Goal: Task Accomplishment & Management: Manage account settings

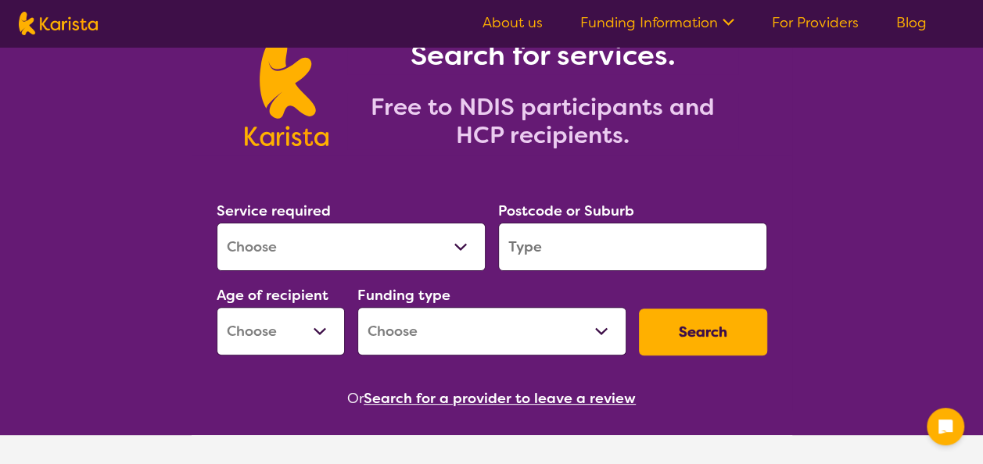
scroll to position [94, 0]
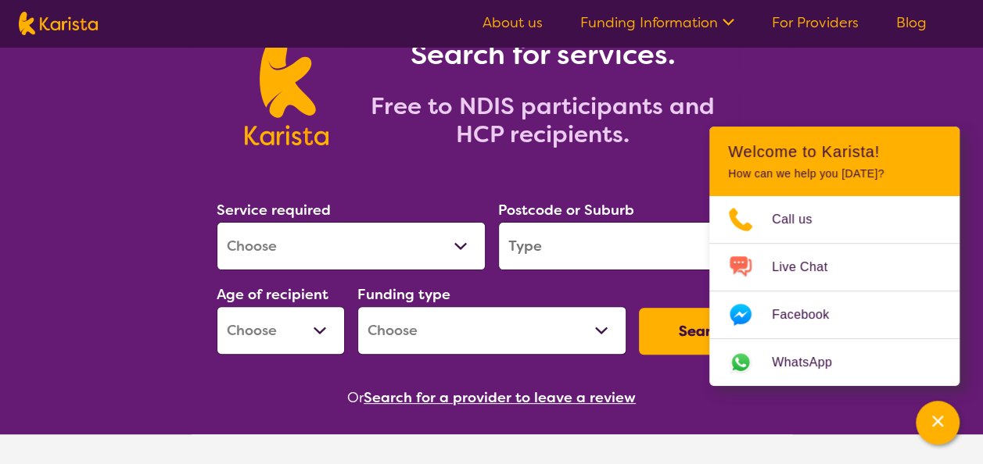
click at [461, 246] on select "Allied Health Assistant Assessment (ADHD or Autism) Behaviour support Counselli…" at bounding box center [351, 246] width 269 height 48
select select "NDIS Support Coordination"
click at [217, 222] on select "Allied Health Assistant Assessment (ADHD or Autism) Behaviour support Counselli…" at bounding box center [351, 246] width 269 height 48
click at [617, 227] on input "search" at bounding box center [632, 246] width 269 height 48
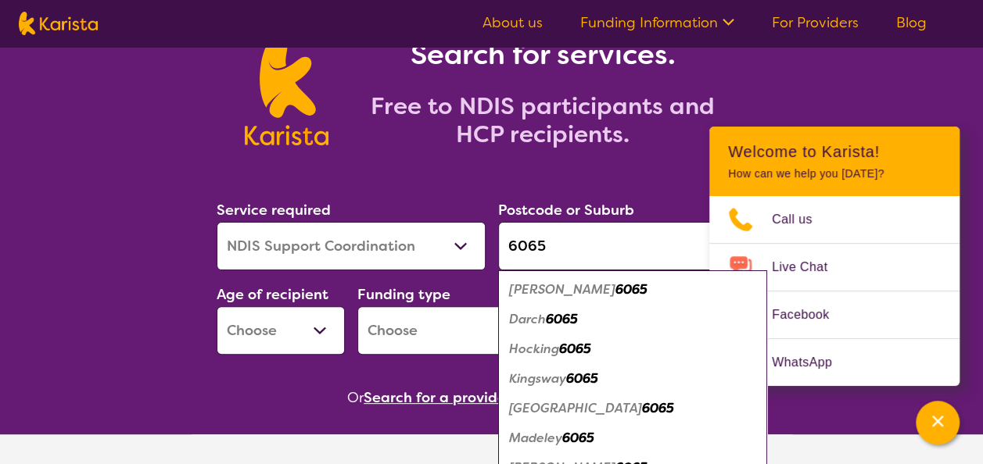
type input "6065"
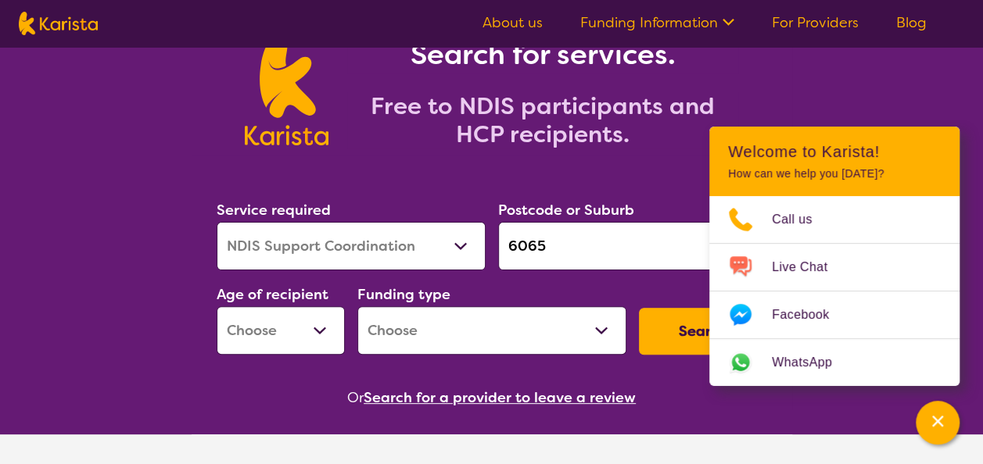
click at [884, 87] on div "Search for services. Free to NDIS participants and HCP recipients." at bounding box center [491, 73] width 983 height 163
click at [930, 422] on icon "Channel Menu" at bounding box center [938, 422] width 16 height 16
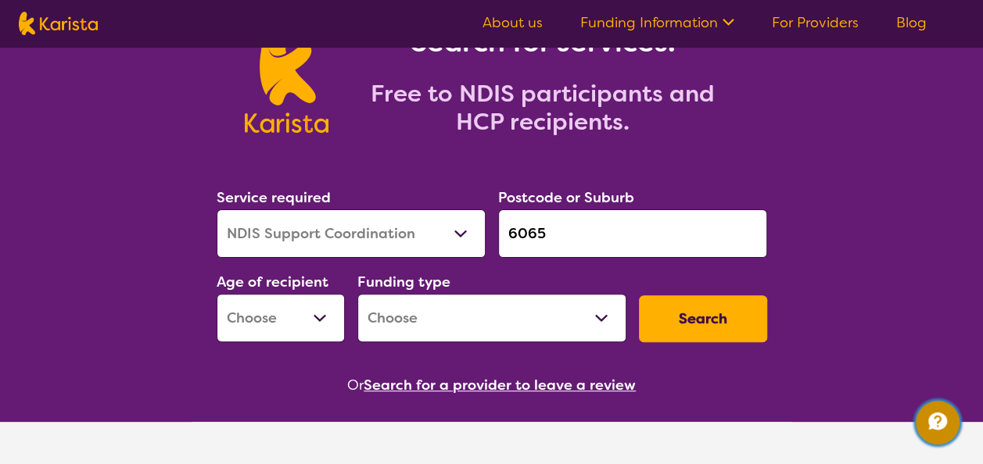
scroll to position [109, 0]
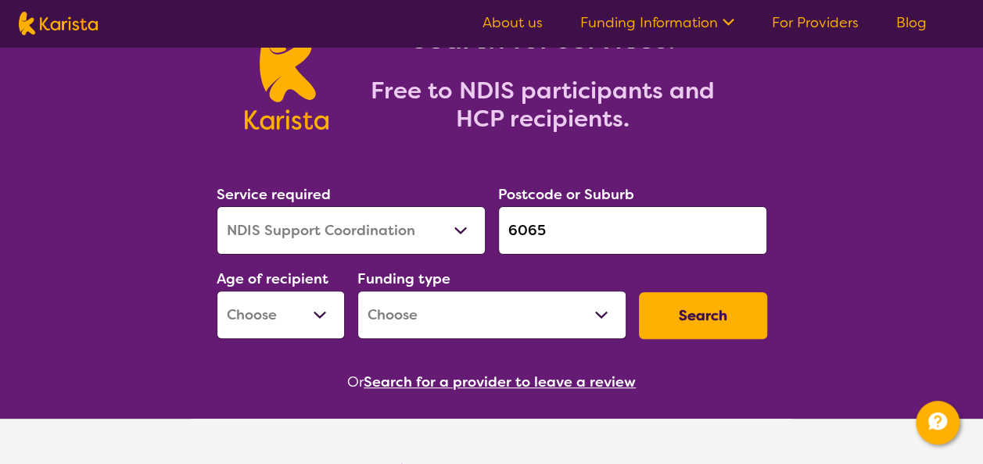
click at [315, 317] on select "Early Childhood - 0 to 9 Child - 10 to 11 Adolescent - 12 to 17 Adult - 18 to 6…" at bounding box center [281, 315] width 128 height 48
select select "AS"
click at [217, 291] on select "Early Childhood - 0 to 9 Child - 10 to 11 Adolescent - 12 to 17 Adult - 18 to 6…" at bounding box center [281, 315] width 128 height 48
click at [585, 313] on select "Home Care Package (HCP) National Disability Insurance Scheme (NDIS) I don't know" at bounding box center [491, 315] width 269 height 48
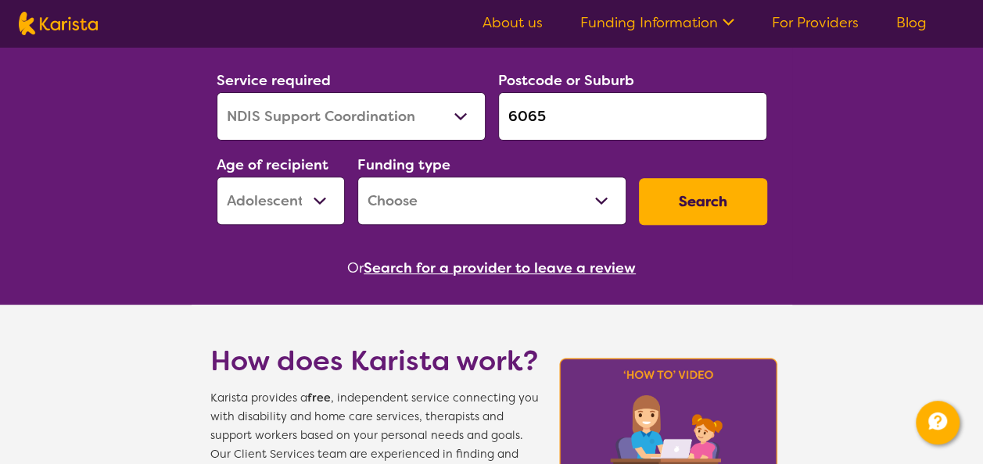
scroll to position [225, 0]
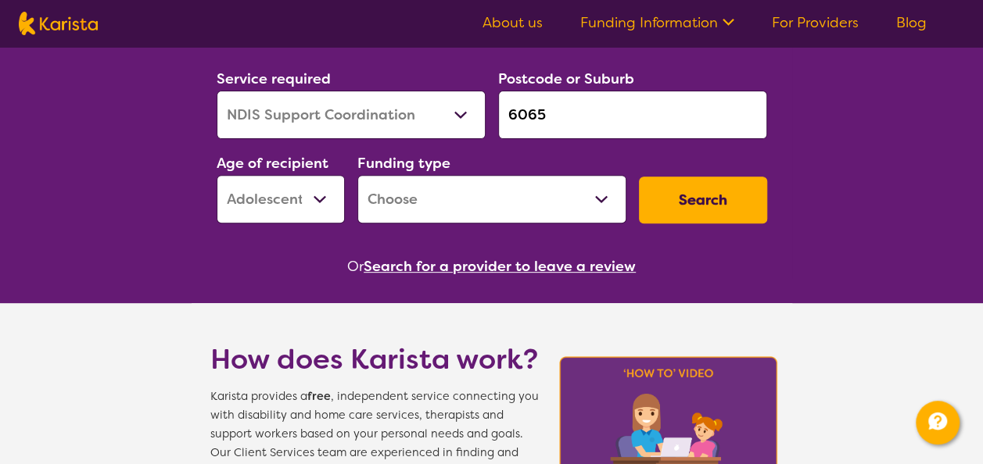
click at [600, 203] on select "Home Care Package (HCP) National Disability Insurance Scheme (NDIS) I don't know" at bounding box center [491, 199] width 269 height 48
select select "NDIS"
click at [357, 175] on select "Home Care Package (HCP) National Disability Insurance Scheme (NDIS) I don't know" at bounding box center [491, 199] width 269 height 48
click at [699, 199] on button "Search" at bounding box center [703, 200] width 128 height 47
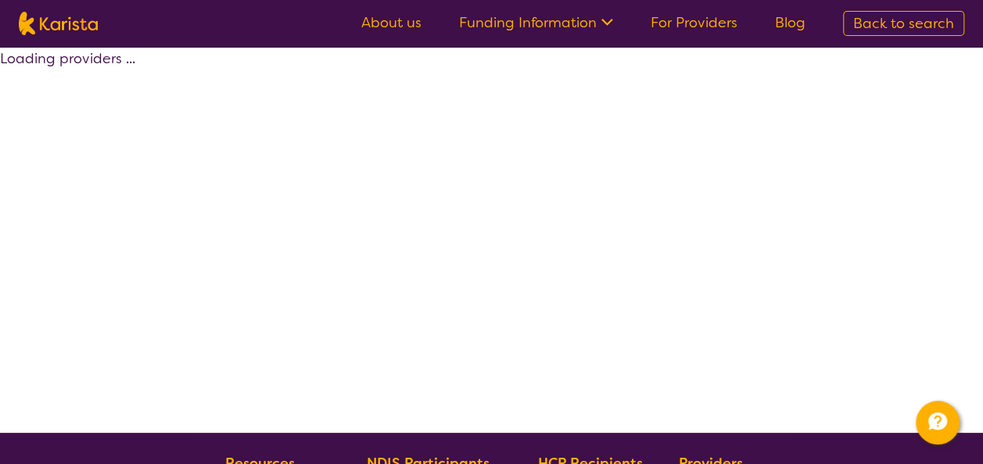
select select "by_score"
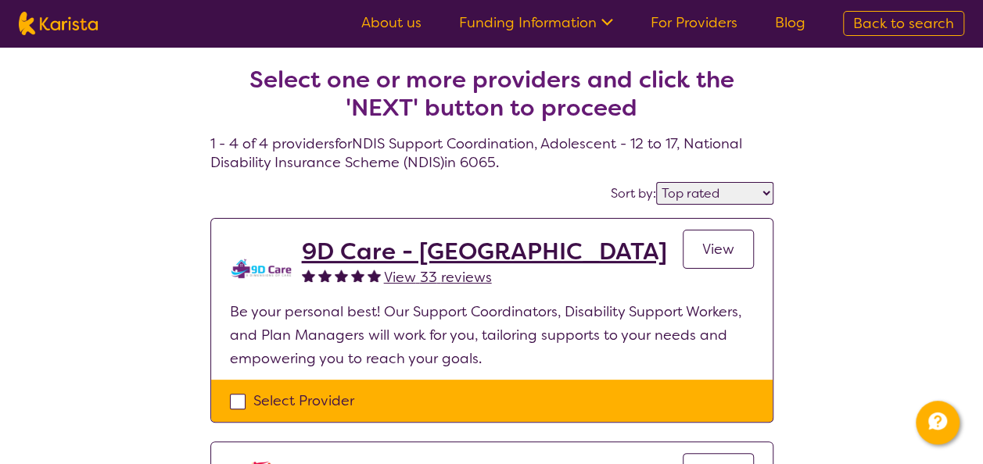
select select "NDIS Support Coordination"
select select "AS"
select select "NDIS"
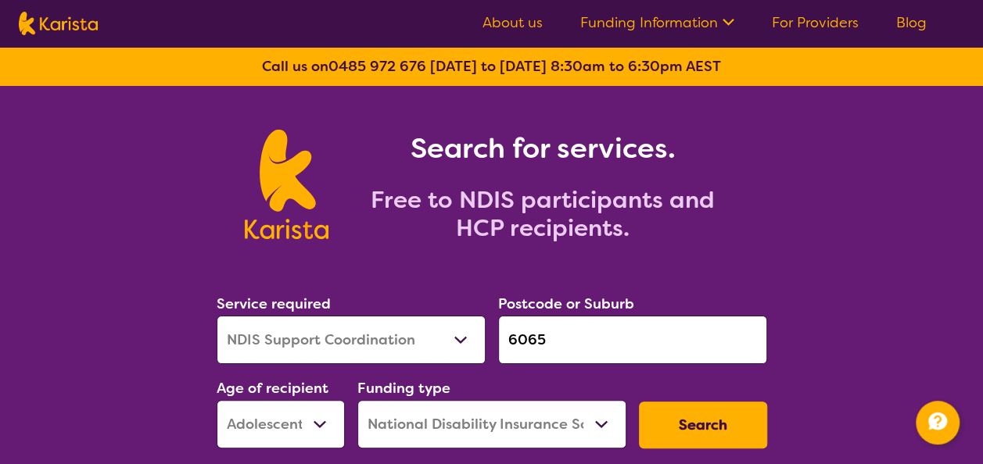
scroll to position [225, 0]
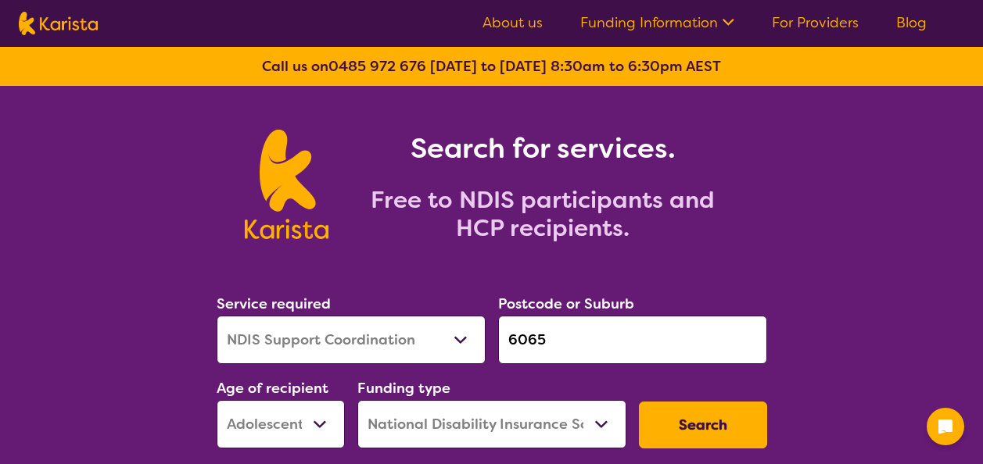
select select "NDIS Support Coordination"
select select "AS"
select select "NDIS"
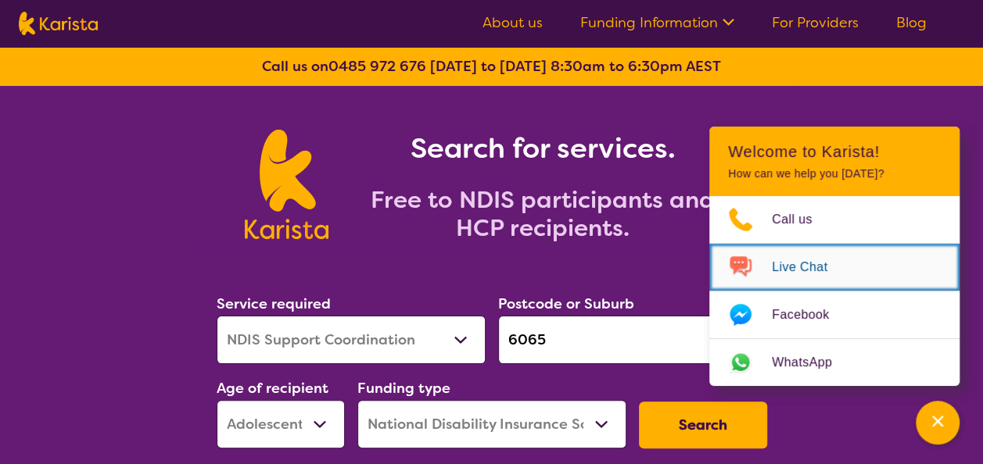
click at [818, 263] on span "Live Chat" at bounding box center [809, 267] width 74 height 23
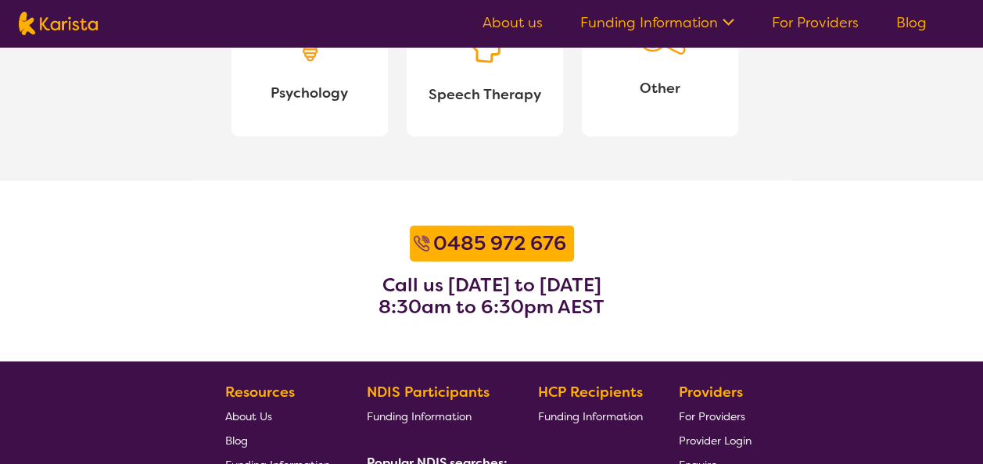
scroll to position [2158, 0]
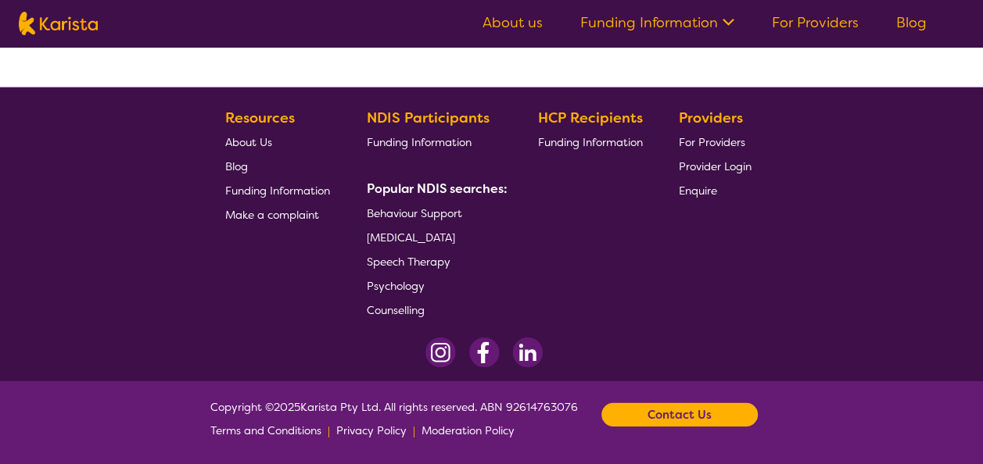
click at [722, 139] on span "For Providers" at bounding box center [712, 142] width 66 height 14
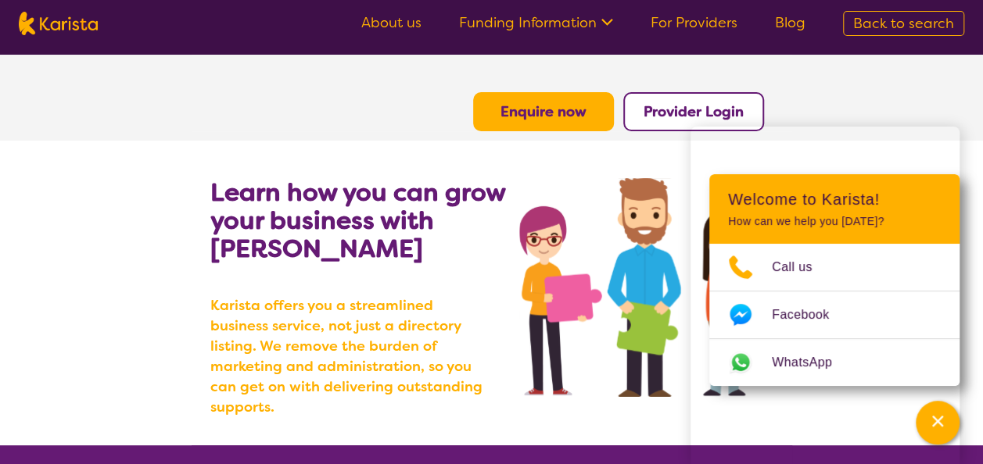
click at [674, 113] on b "Provider Login" at bounding box center [694, 111] width 100 height 19
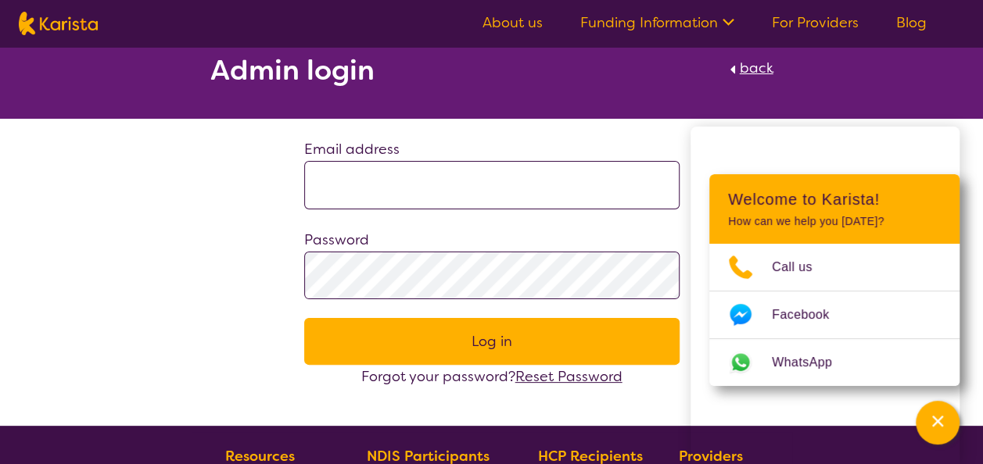
scroll to position [9, 0]
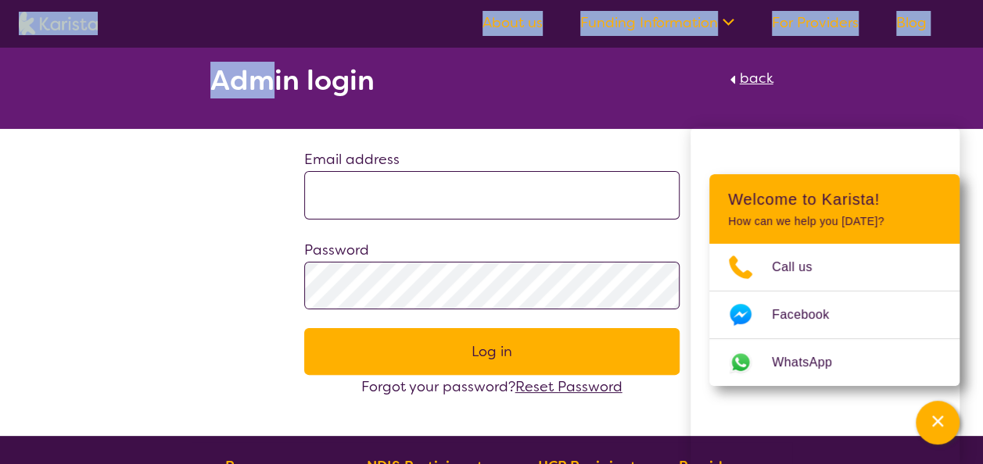
drag, startPoint x: 263, startPoint y: 108, endPoint x: 103, endPoint y: 16, distance: 184.3
click at [103, 38] on section "About us Funding Information NDIS - National Disability Insurance Scheme HCP - …" at bounding box center [491, 425] width 983 height 775
click at [752, 78] on span "back" at bounding box center [757, 78] width 34 height 19
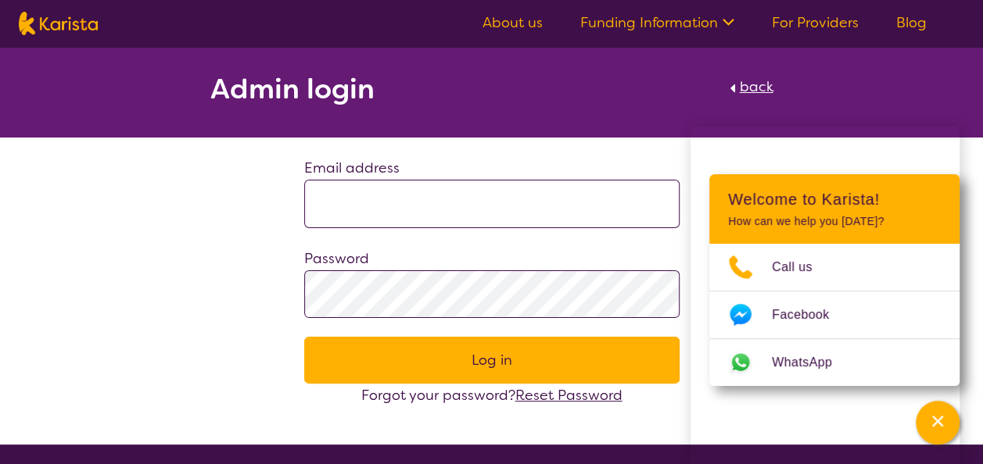
select select "AS"
select select "NDIS"
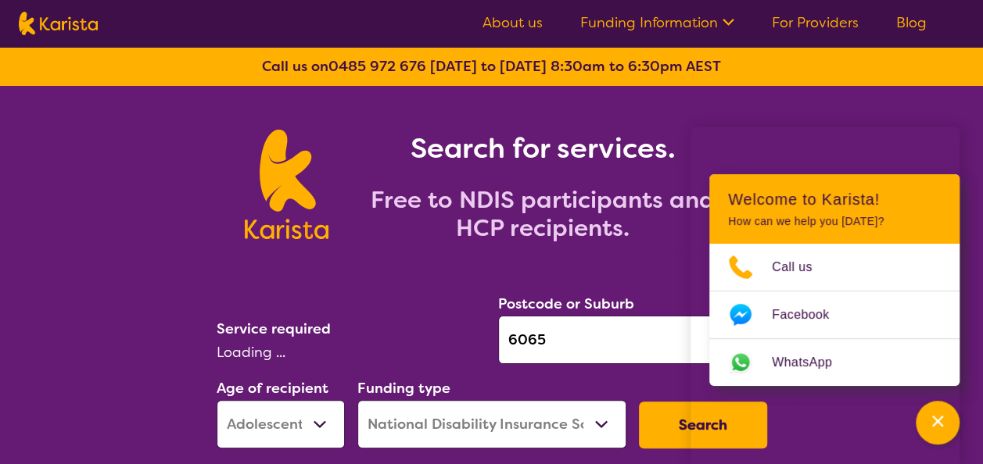
select select "NDIS Support Coordination"
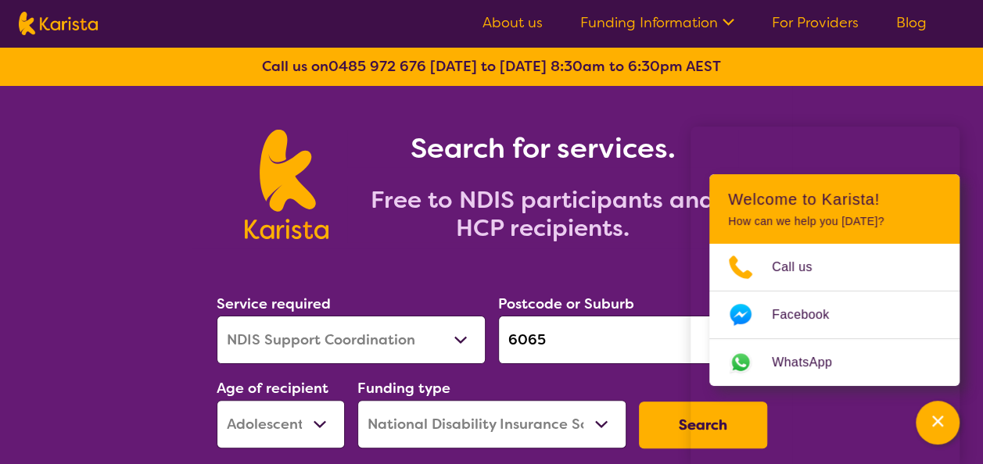
click at [818, 19] on link "For Providers" at bounding box center [815, 22] width 87 height 19
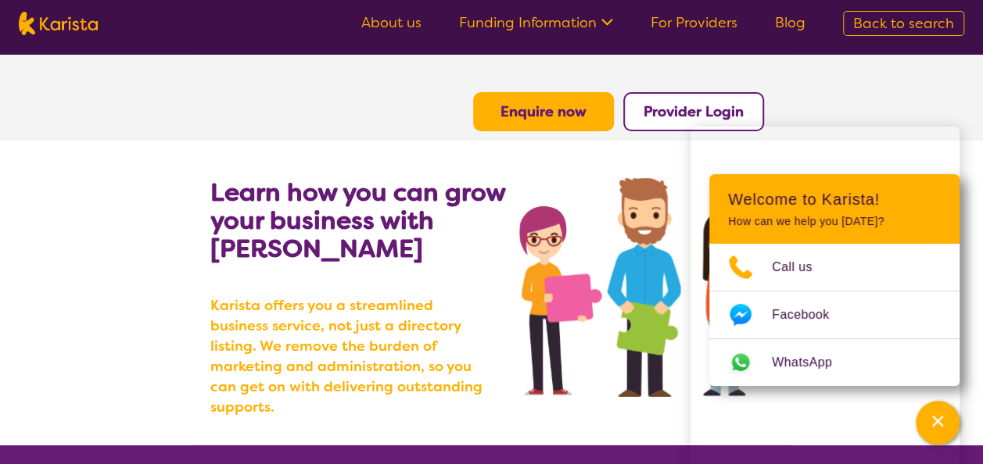
drag, startPoint x: 915, startPoint y: 196, endPoint x: 855, endPoint y: 214, distance: 62.8
click at [855, 214] on header "Welcome to Karista! How can we help you today?" at bounding box center [834, 209] width 250 height 70
click at [679, 112] on b "Provider Login" at bounding box center [694, 111] width 100 height 19
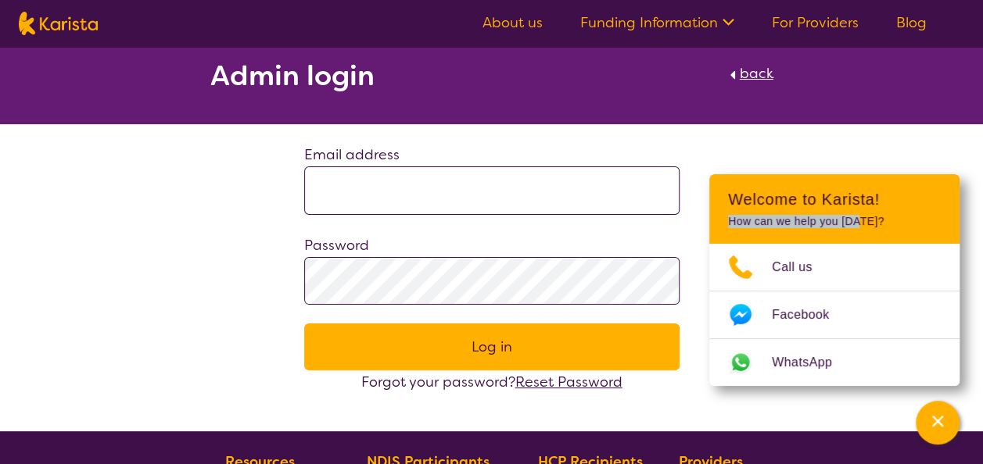
scroll to position [11, 0]
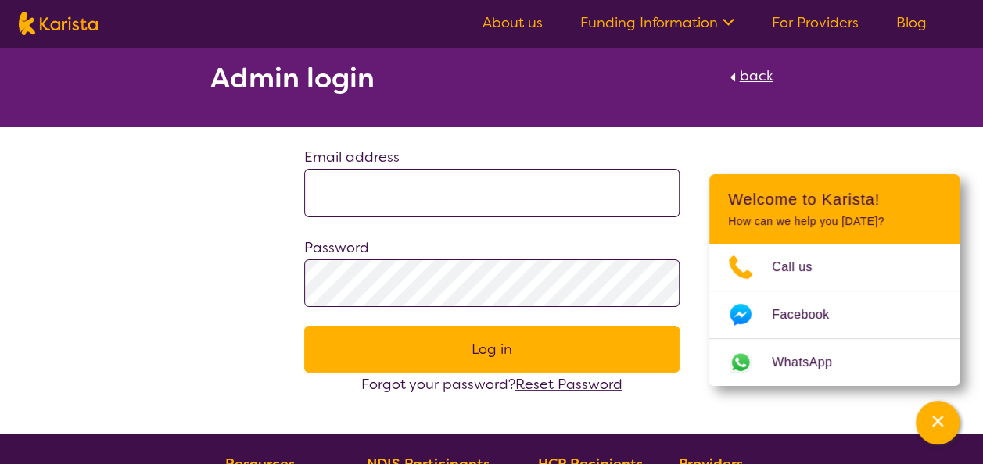
click at [411, 196] on input at bounding box center [491, 193] width 375 height 48
type input "**********"
click at [562, 388] on span "Reset Password" at bounding box center [568, 384] width 107 height 19
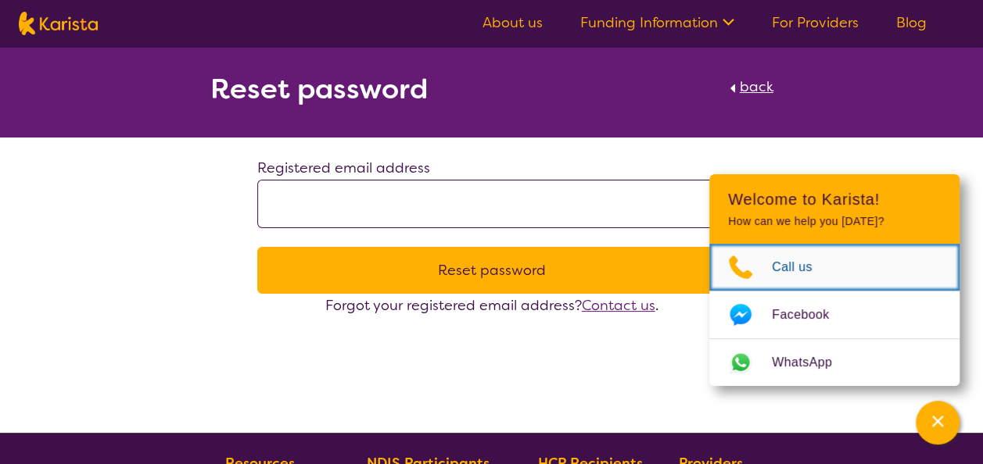
click at [754, 265] on icon "Choose channel" at bounding box center [740, 267] width 63 height 25
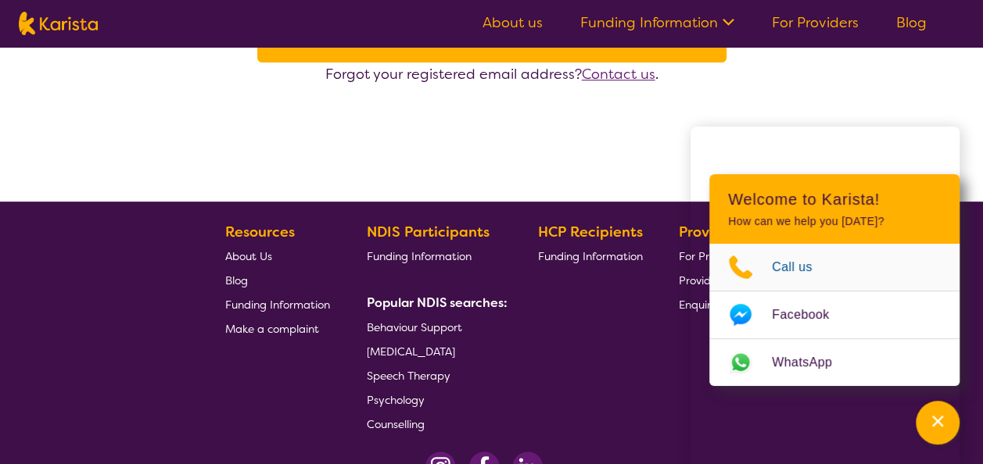
scroll to position [237, 0]
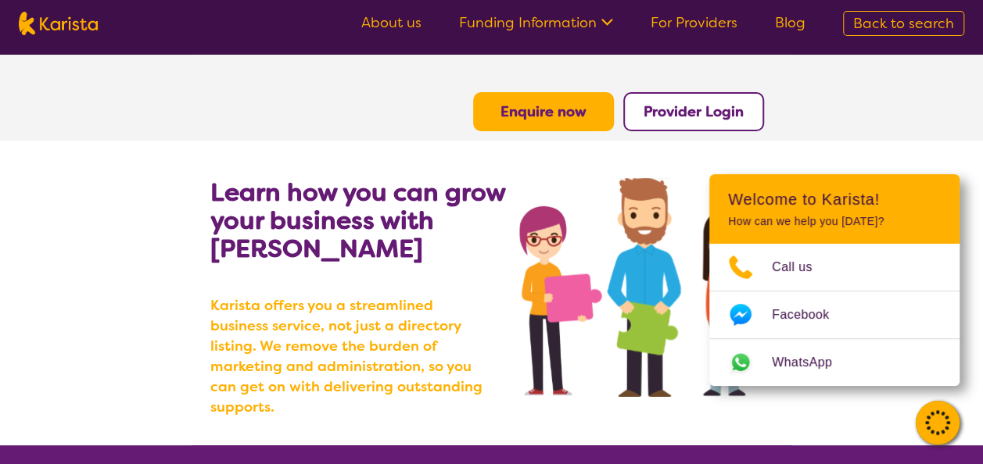
click at [934, 425] on icon "Channel Menu" at bounding box center [937, 421] width 11 height 11
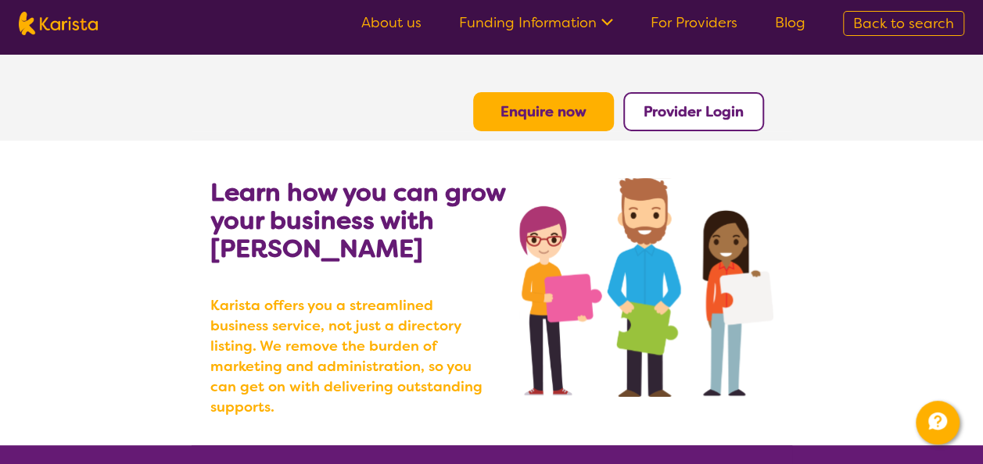
click at [704, 113] on b "Provider Login" at bounding box center [694, 111] width 100 height 19
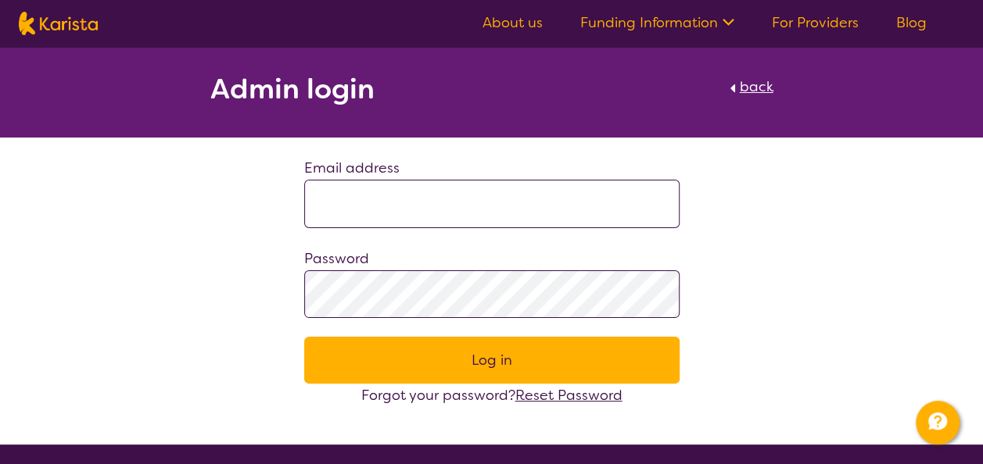
click at [382, 202] on input at bounding box center [491, 204] width 375 height 48
click at [763, 231] on div "Admin login back Email address Password Log in Forgot your password? Reset Pass…" at bounding box center [491, 227] width 983 height 360
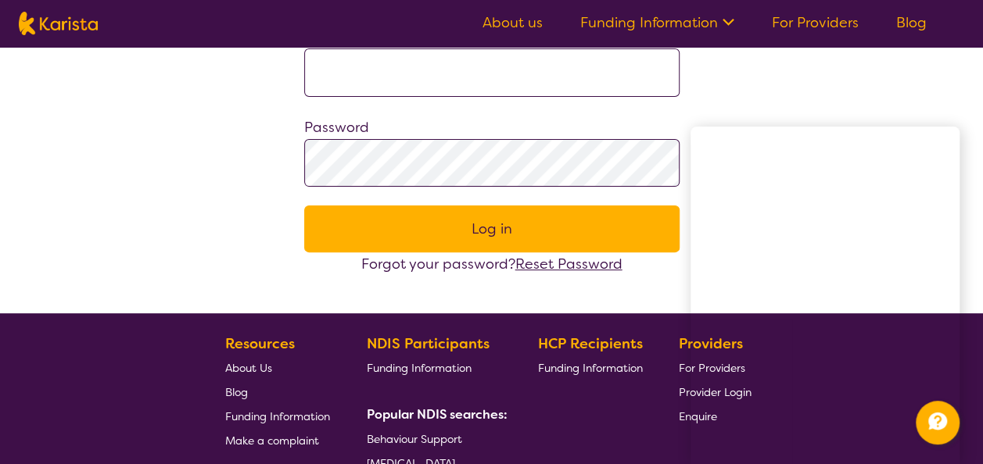
scroll to position [133, 0]
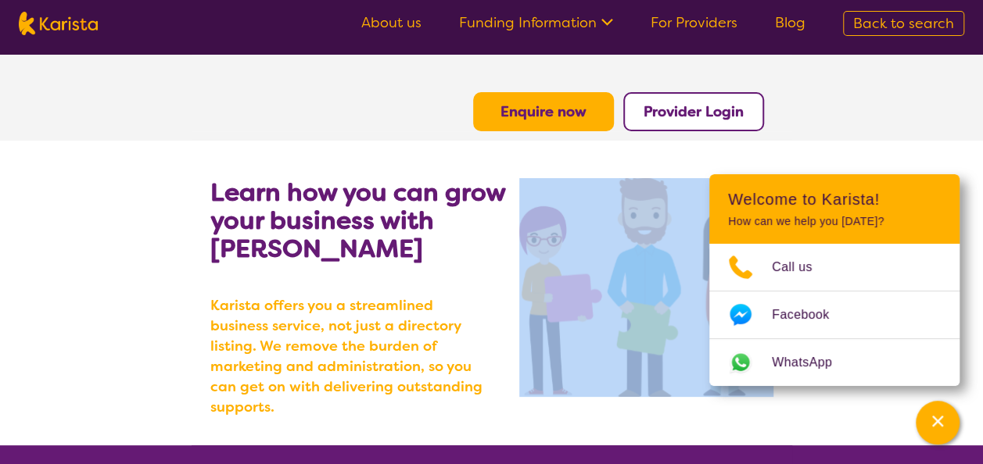
click at [938, 145] on section "Learn how you can grow your business with [PERSON_NAME] [PERSON_NAME] offers yo…" at bounding box center [491, 293] width 983 height 305
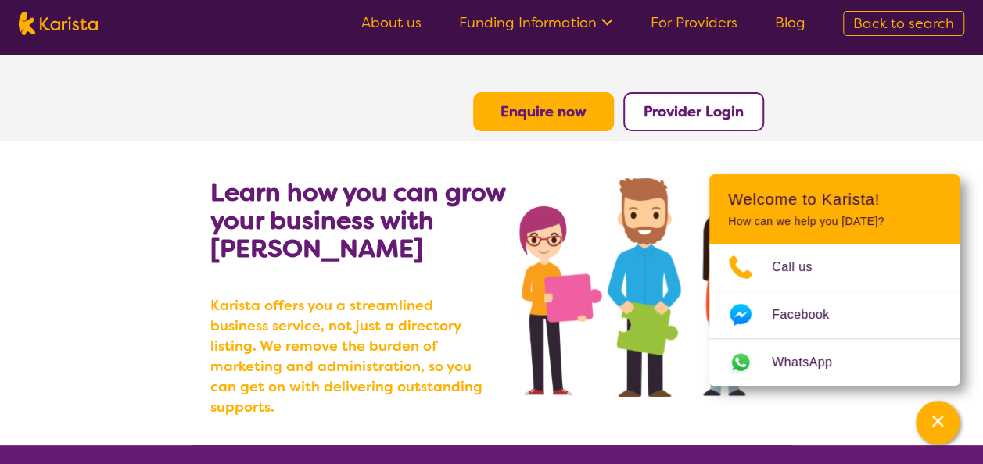
click at [690, 117] on b "Provider Login" at bounding box center [694, 111] width 100 height 19
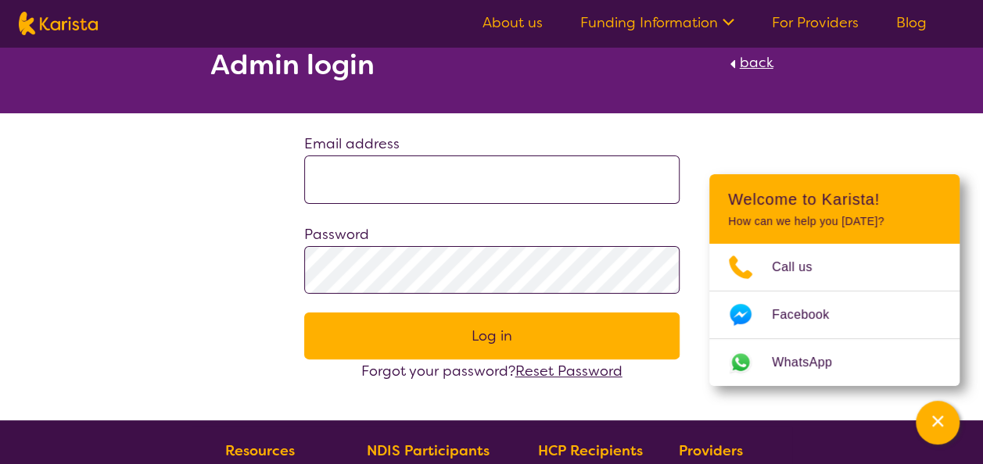
scroll to position [18, 0]
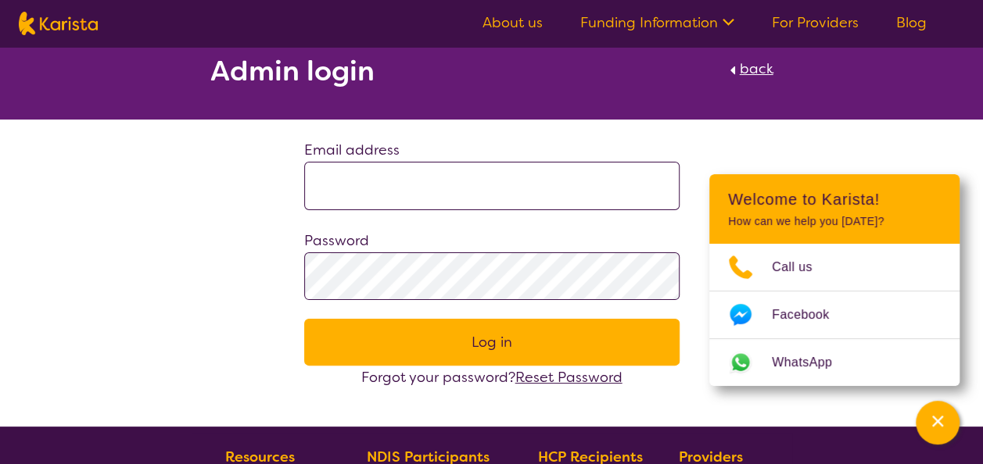
click at [389, 177] on input at bounding box center [491, 186] width 375 height 48
type input "**********"
click at [556, 374] on span "Reset Password" at bounding box center [568, 377] width 107 height 19
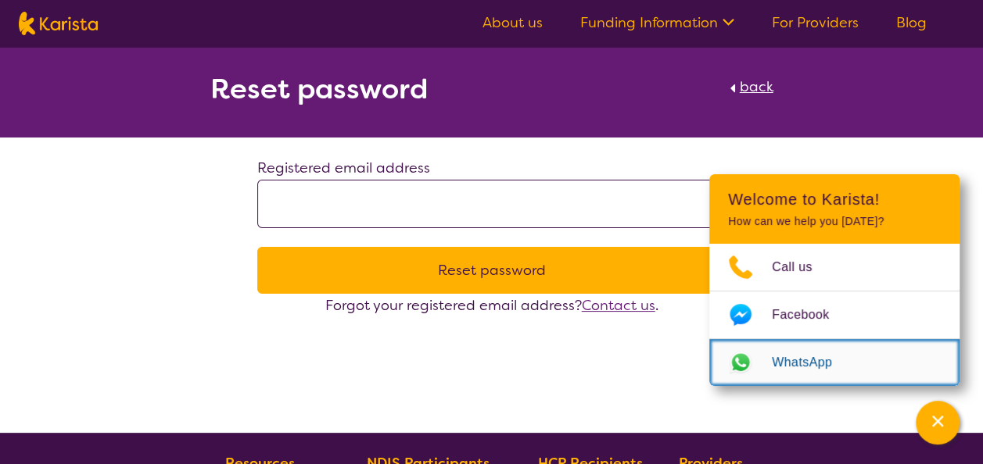
click at [789, 360] on span "WhatsApp" at bounding box center [811, 362] width 79 height 23
